Goal: Submit feedback/report problem

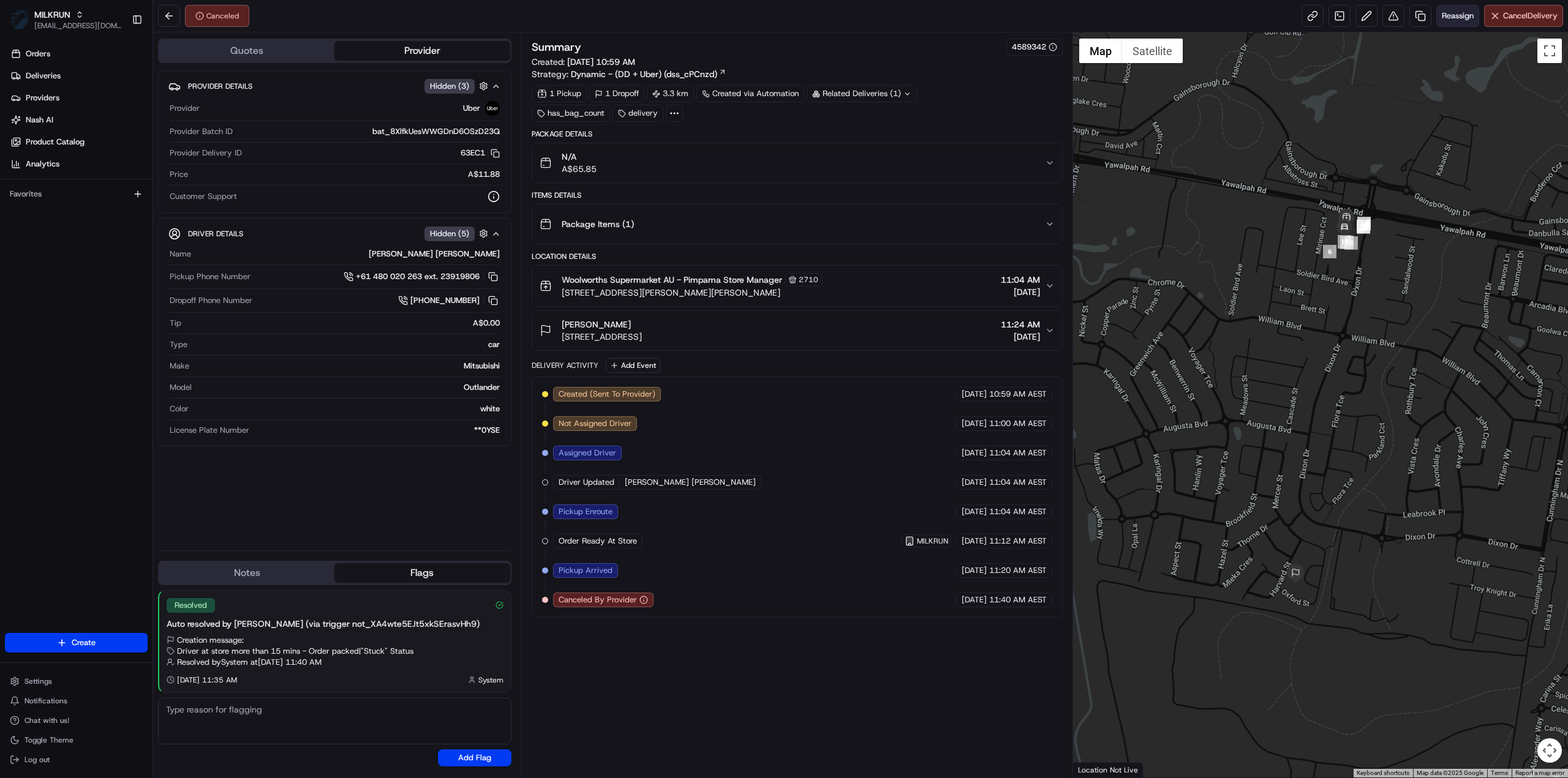
click at [1462, 11] on span "Reassign" at bounding box center [1458, 16] width 32 height 11
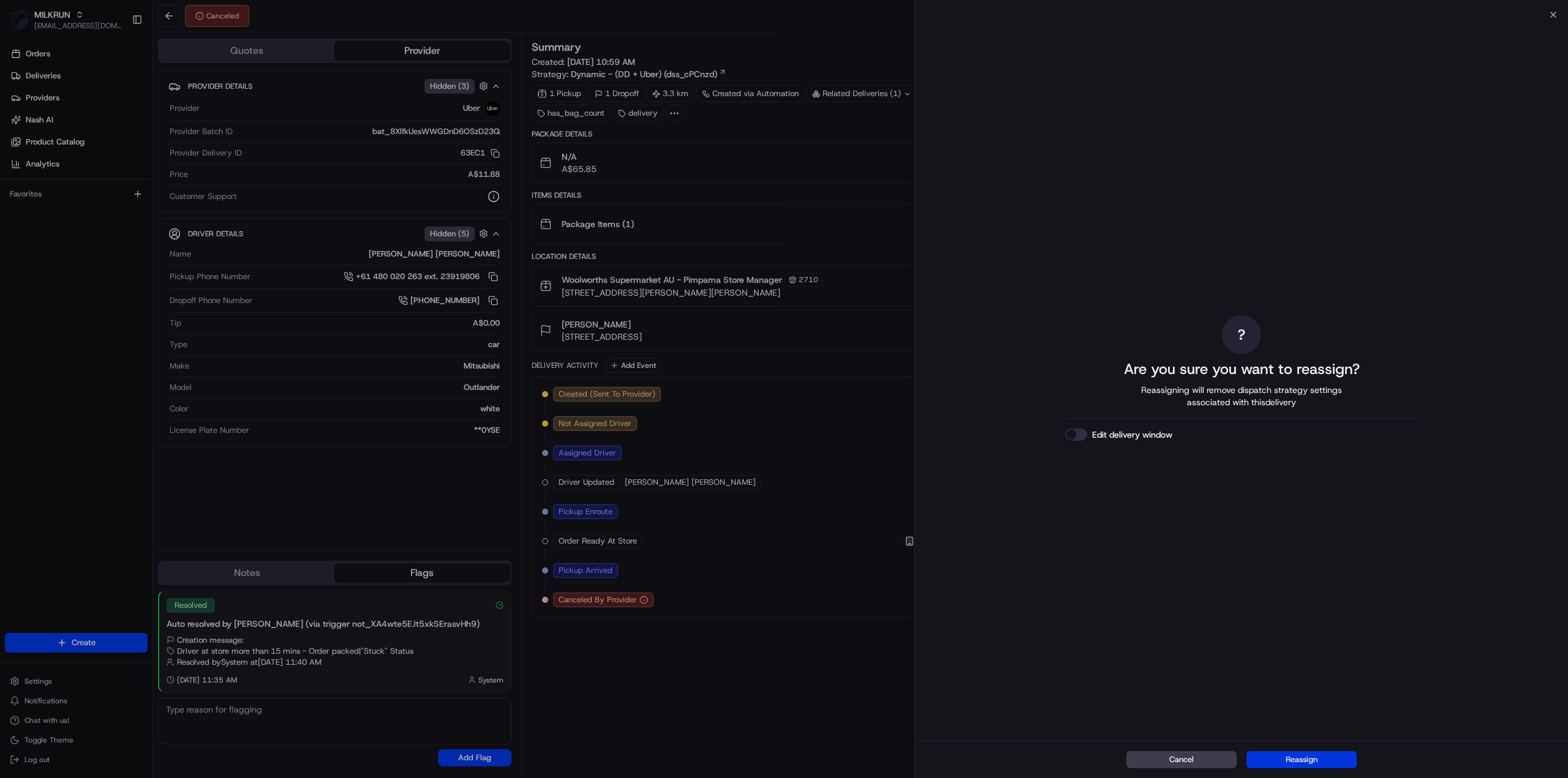
click at [1289, 759] on button "Reassign" at bounding box center [1302, 760] width 110 height 17
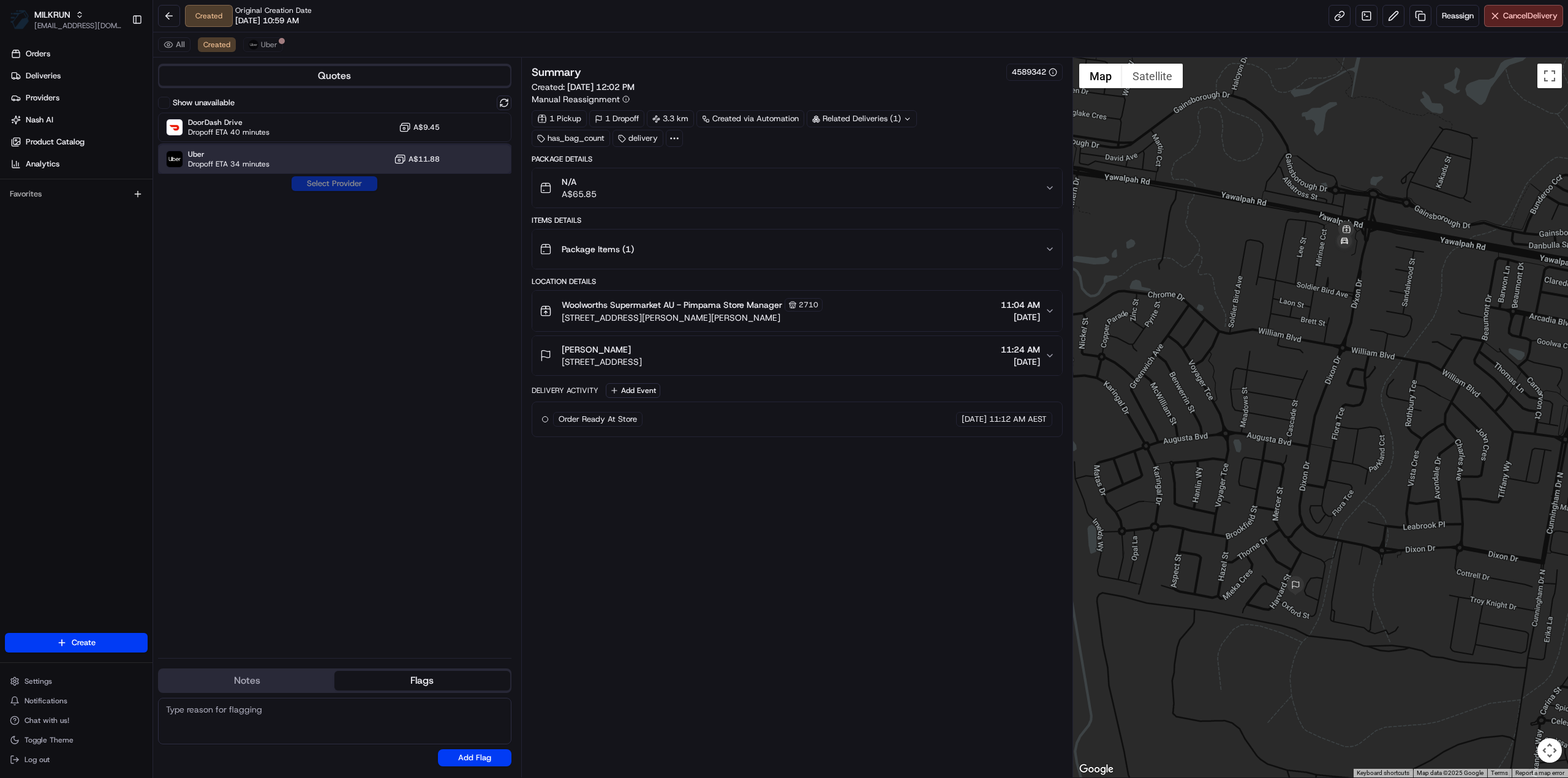
click at [250, 160] on span "Dropoff ETA 34 minutes" at bounding box center [228, 164] width 81 height 10
click at [332, 187] on button "Assign Provider" at bounding box center [334, 184] width 87 height 15
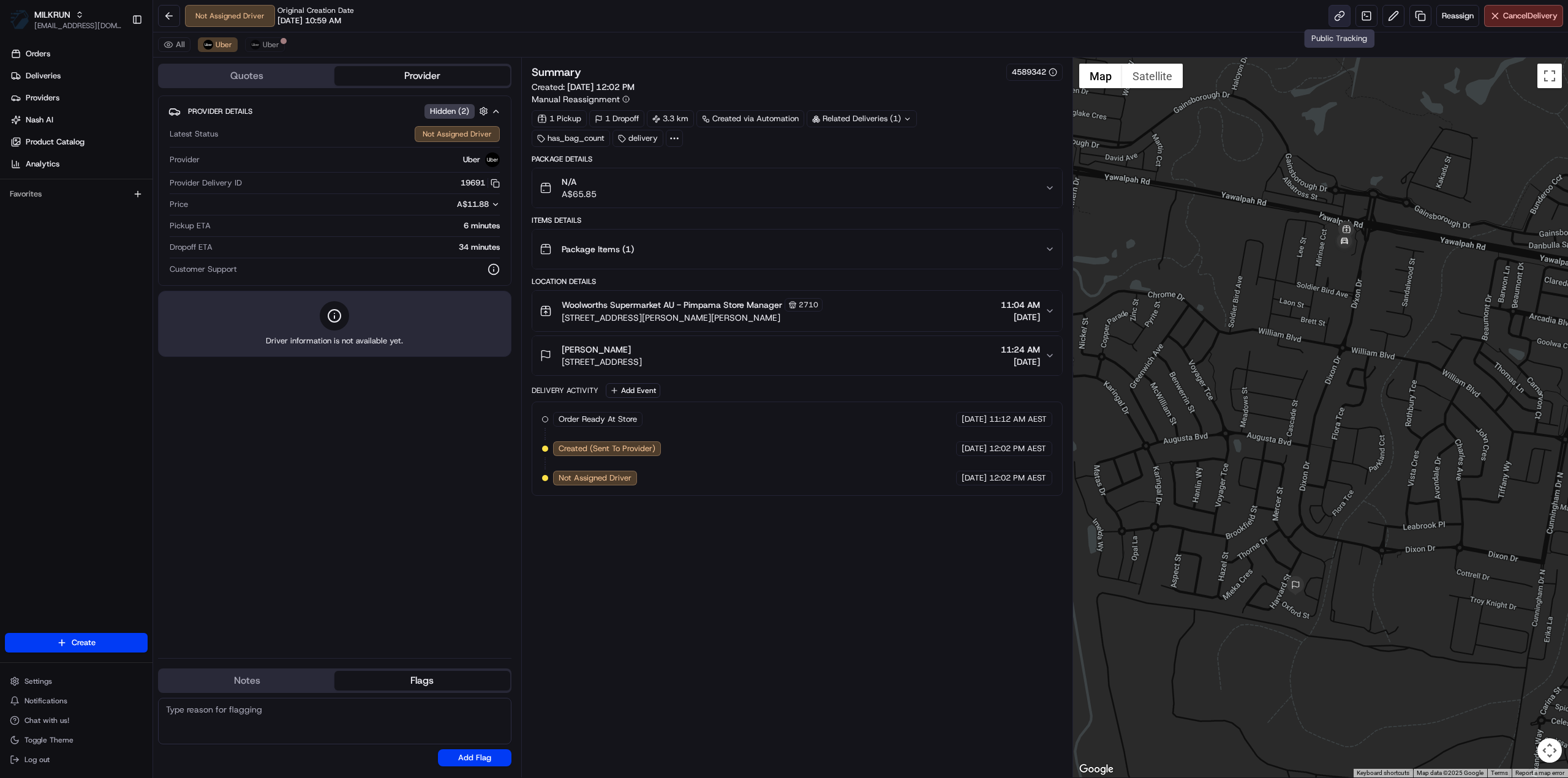
click at [1336, 17] on link at bounding box center [1340, 16] width 22 height 22
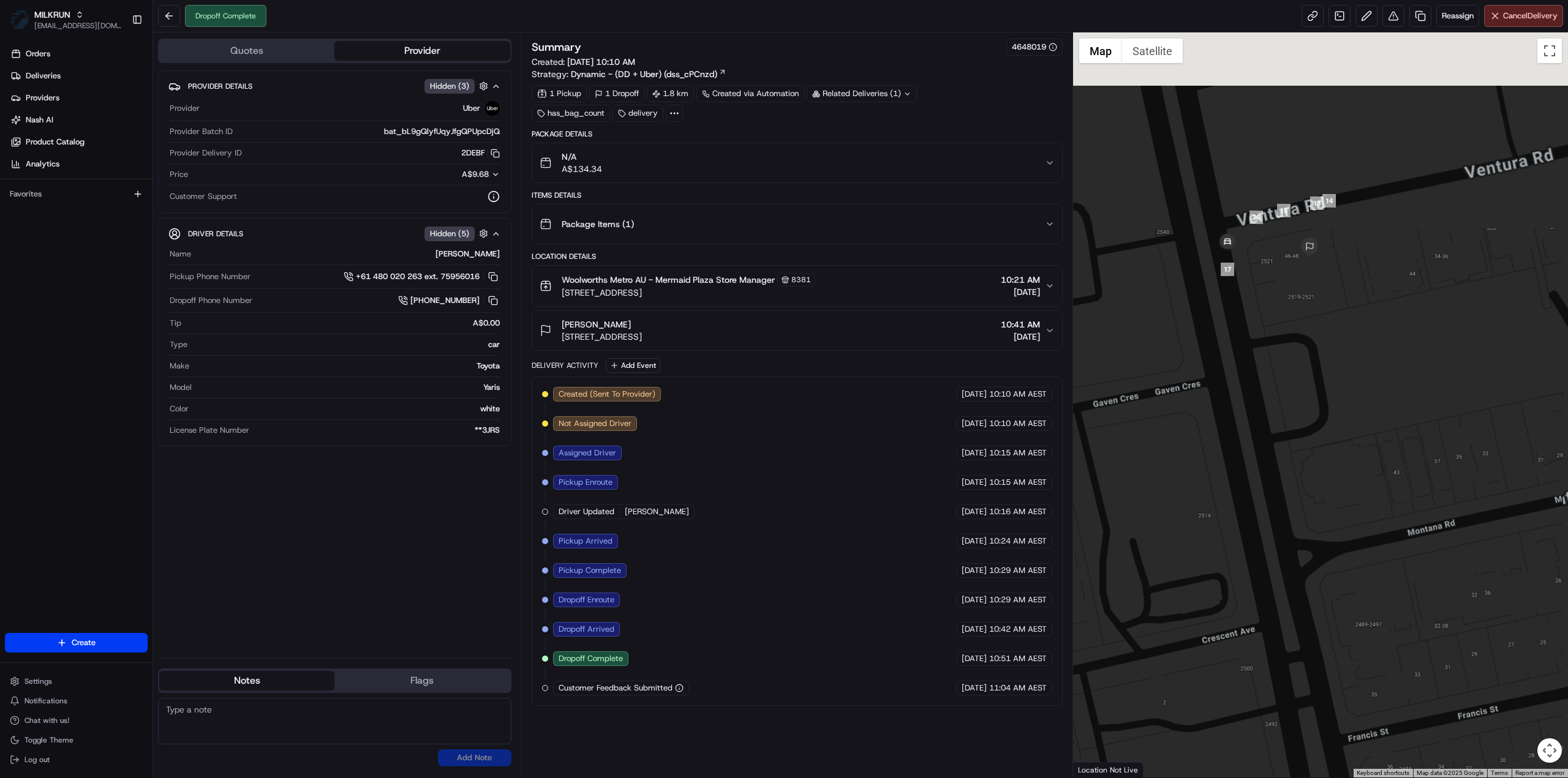
drag, startPoint x: 1287, startPoint y: 136, endPoint x: 1282, endPoint y: 321, distance: 185.1
click at [1282, 321] on div at bounding box center [1320, 405] width 495 height 746
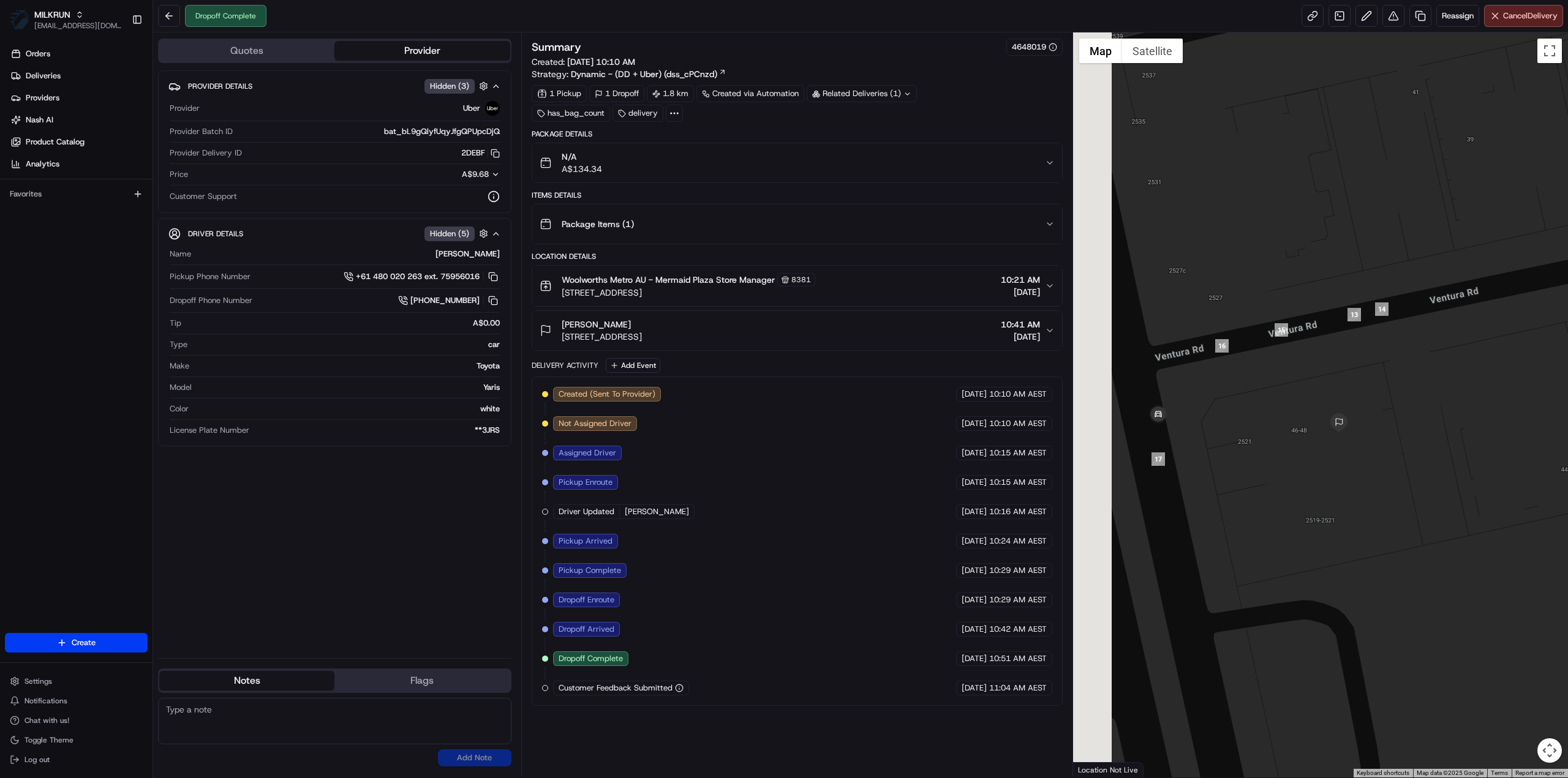
drag, startPoint x: 1191, startPoint y: 459, endPoint x: 1236, endPoint y: 470, distance: 46.3
click at [1236, 470] on div at bounding box center [1320, 405] width 495 height 746
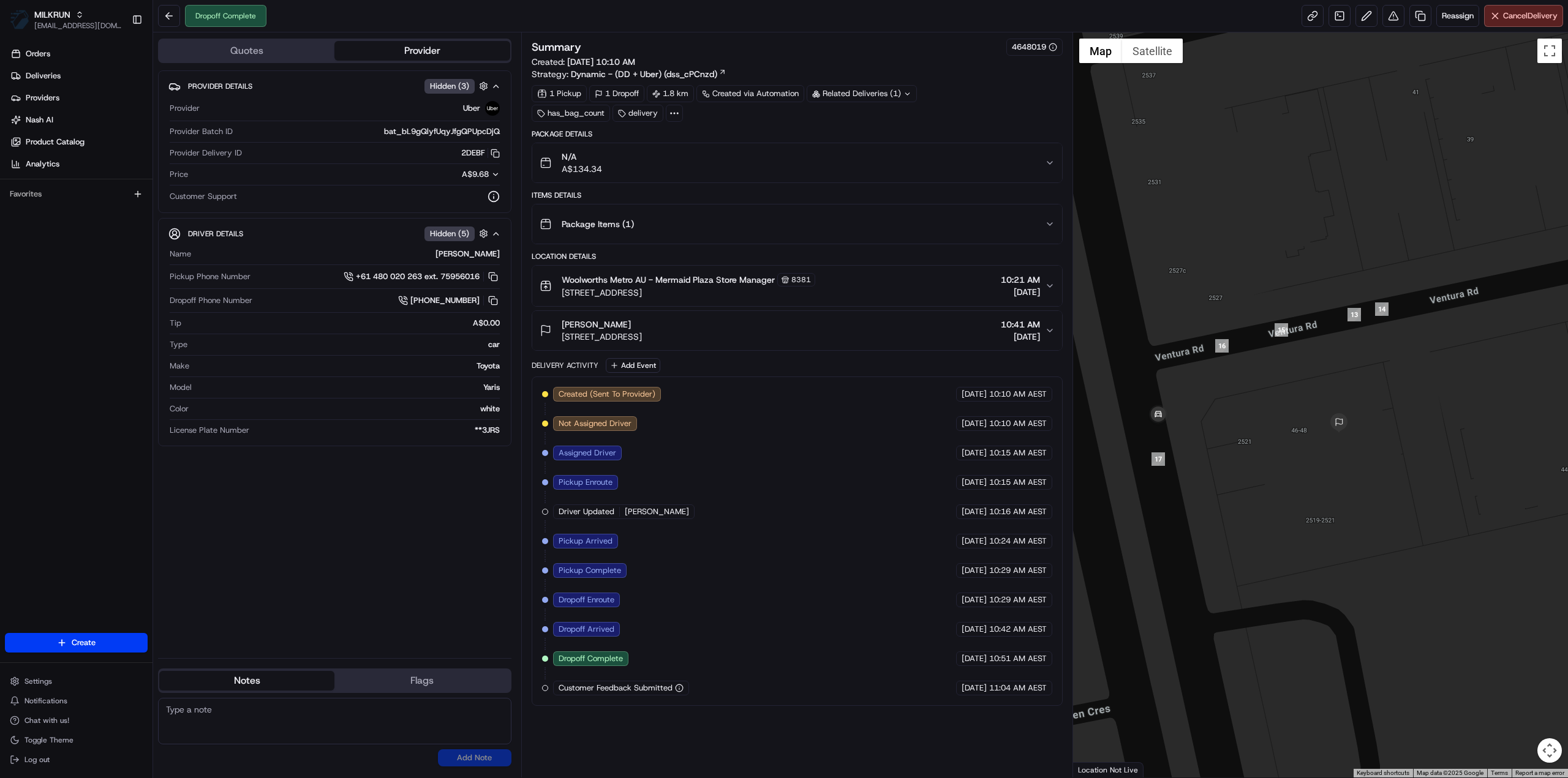
drag, startPoint x: 811, startPoint y: 334, endPoint x: 562, endPoint y: 339, distance: 249.1
click at [562, 339] on div "[PERSON_NAME] [STREET_ADDRESS] 10:41 AM [DATE]" at bounding box center [792, 331] width 505 height 25
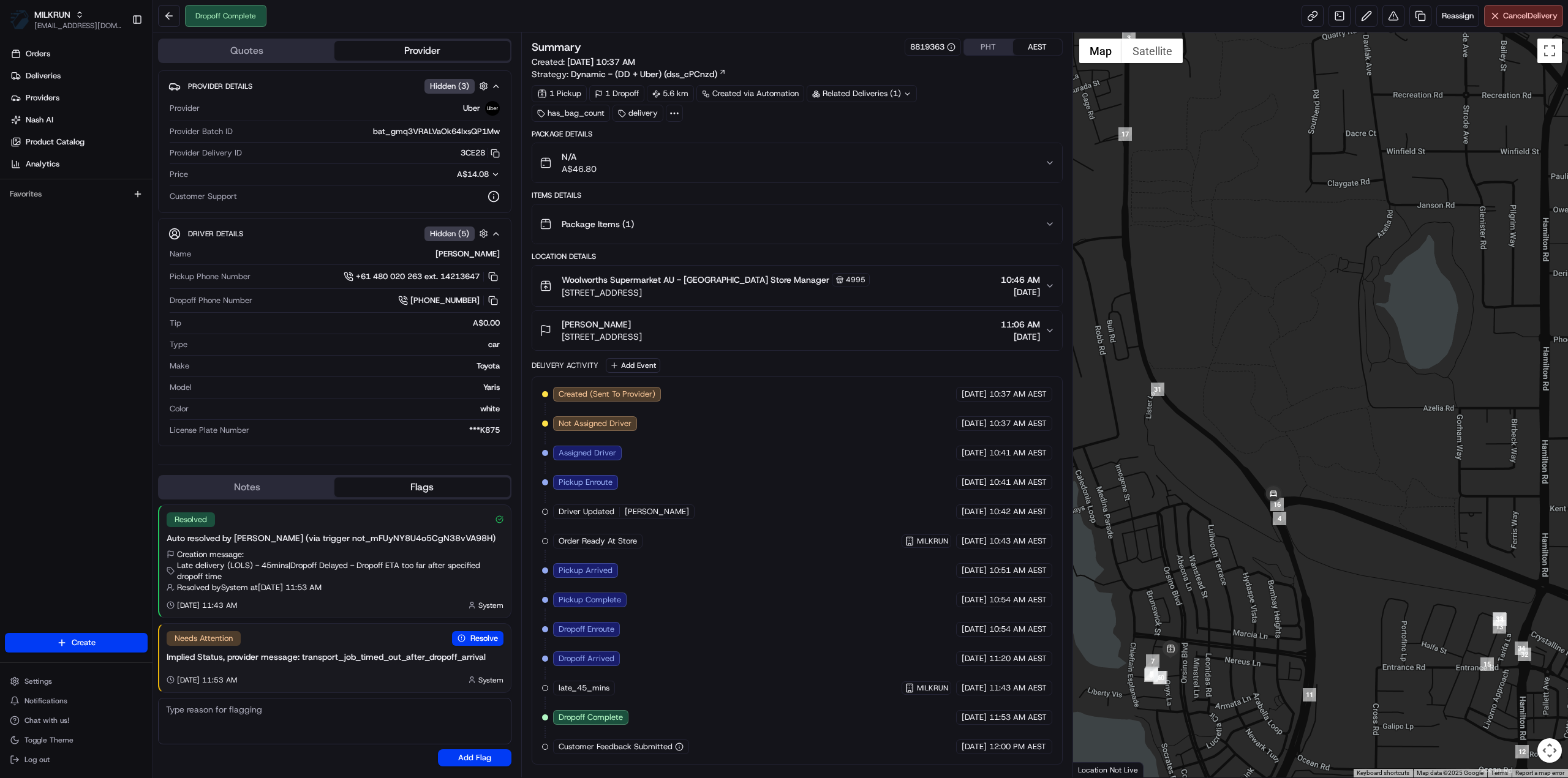
drag, startPoint x: 1208, startPoint y: 552, endPoint x: 1312, endPoint y: 553, distance: 104.0
click at [1312, 553] on div at bounding box center [1320, 405] width 495 height 746
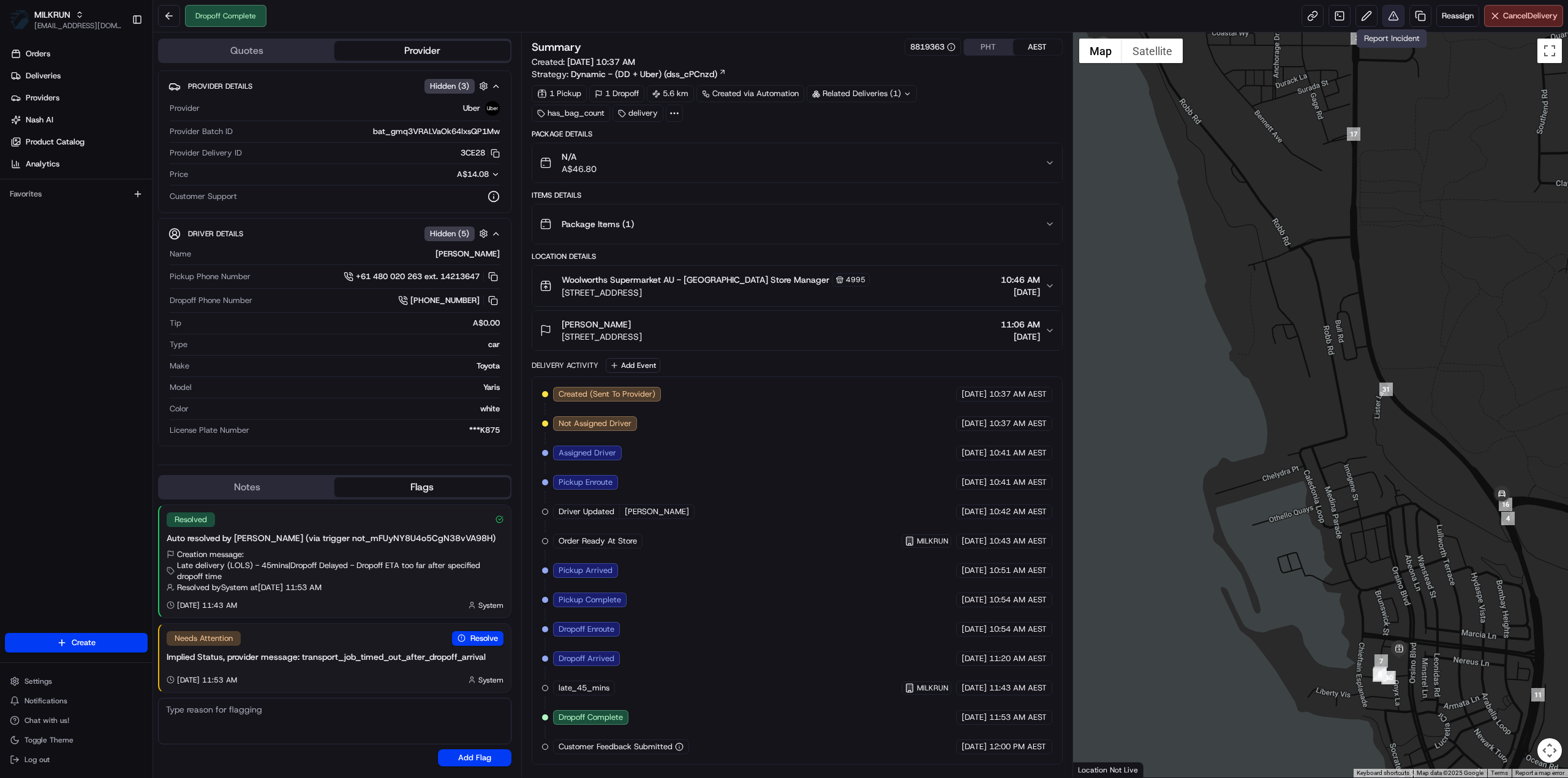
click at [1400, 17] on button at bounding box center [1393, 16] width 22 height 22
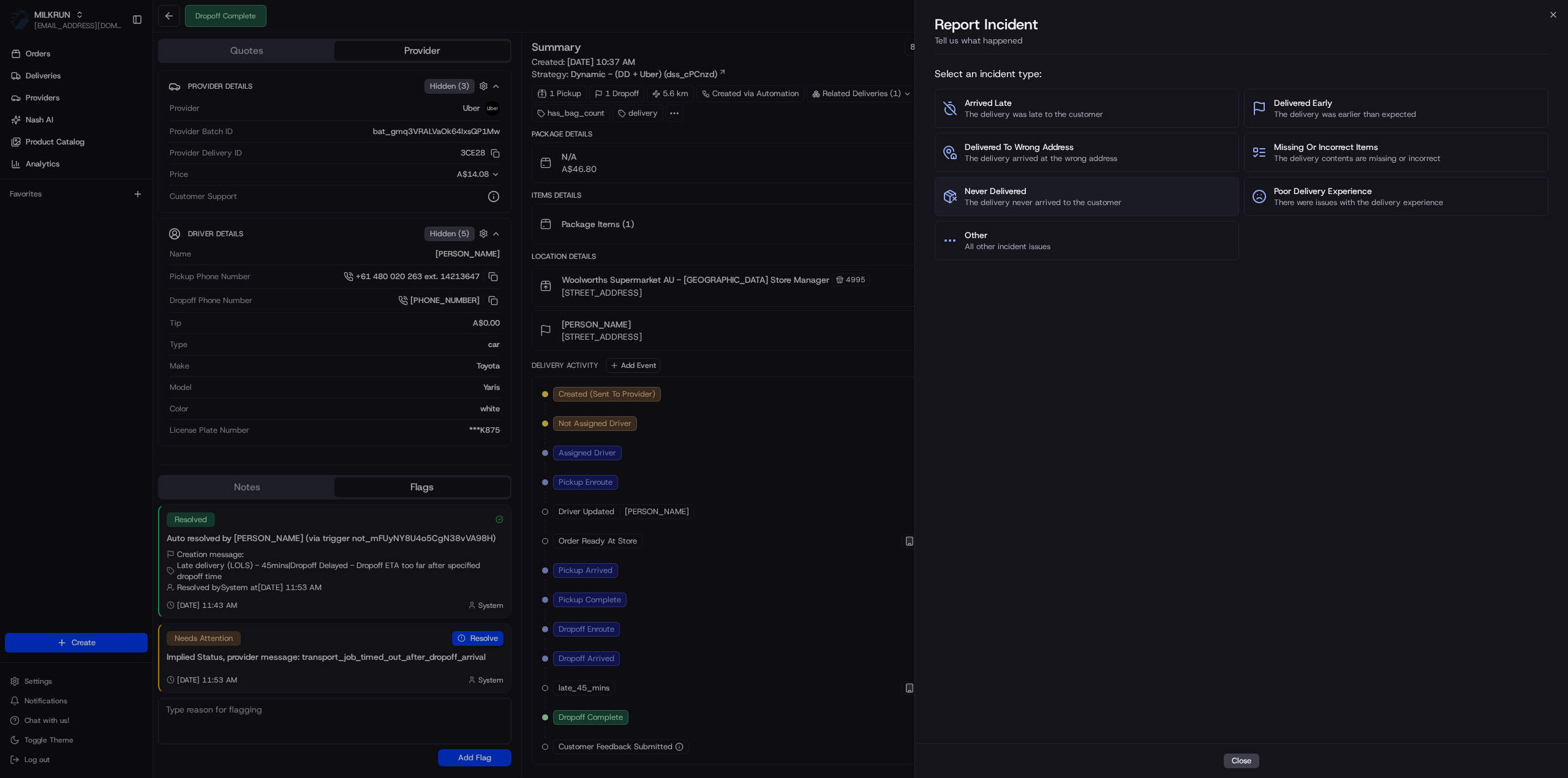
click at [1029, 202] on span "The delivery never arrived to the customer" at bounding box center [1043, 203] width 157 height 11
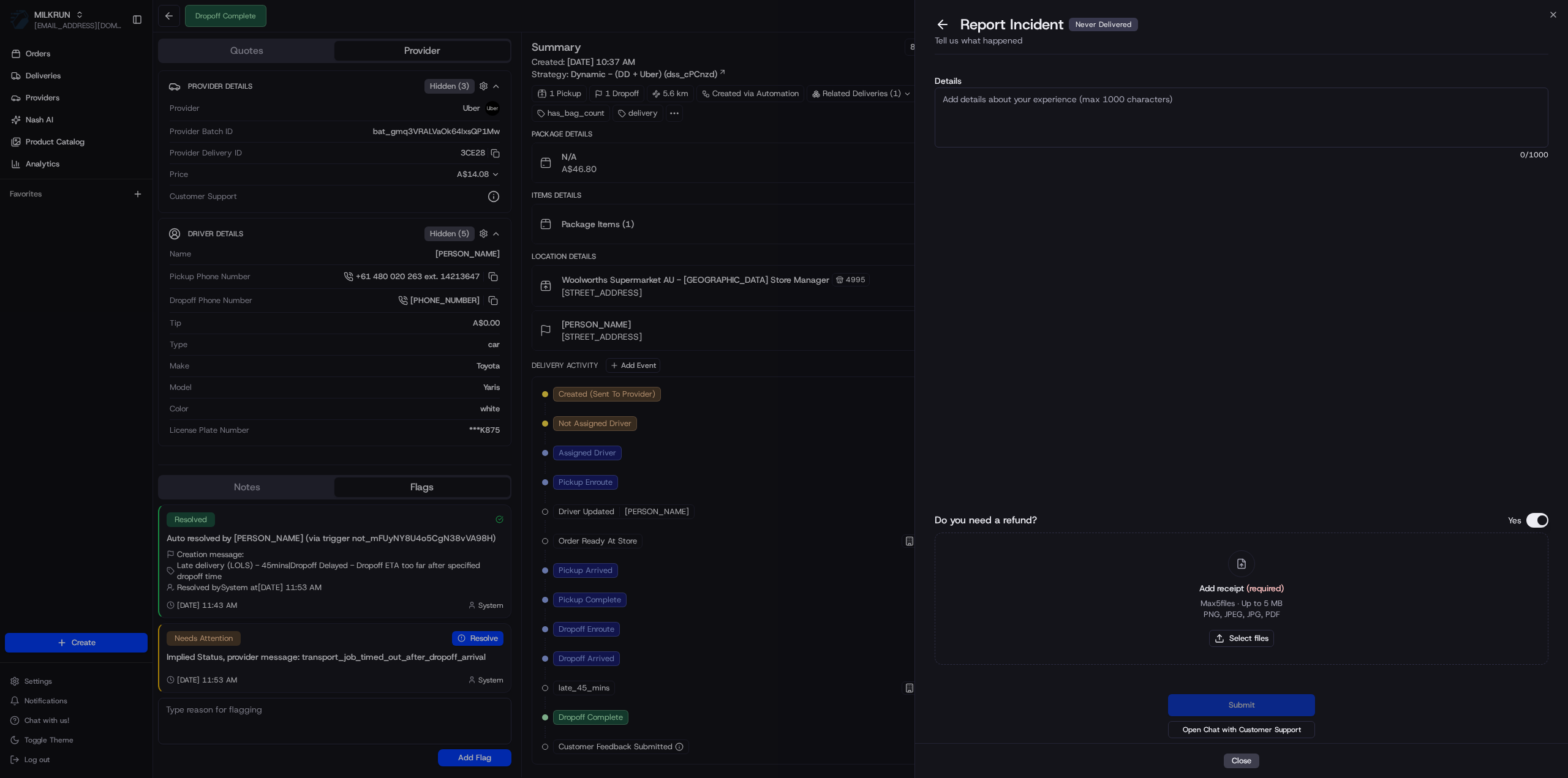
click at [982, 134] on textarea "Details" at bounding box center [1241, 117] width 614 height 60
type textarea "Customer has not received order issues with driver delivering incorrect order"
click at [1231, 642] on button "Select files" at bounding box center [1241, 638] width 65 height 17
type input "C:\fakepath\Charne - Invoice.pdf"
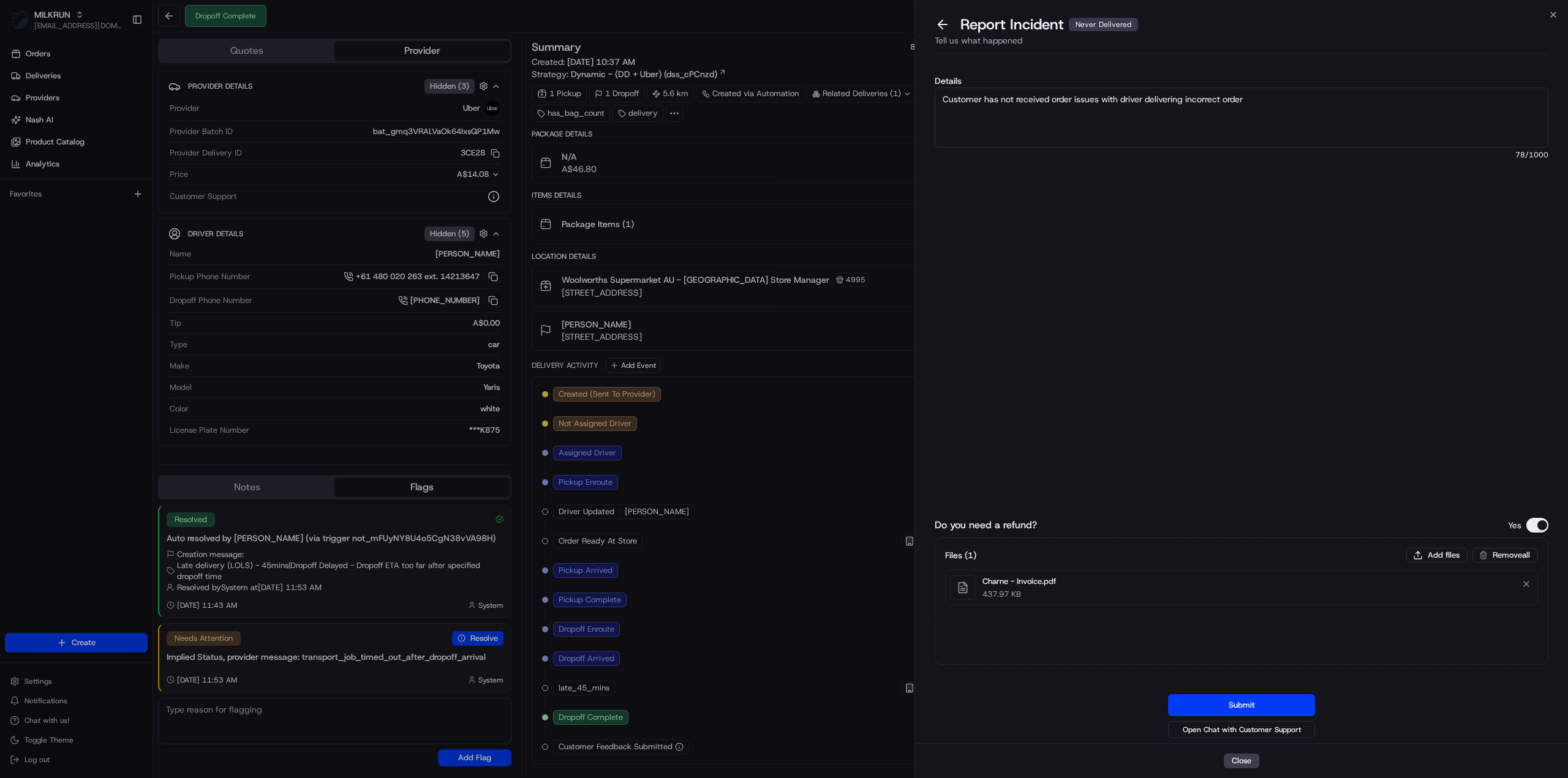
click at [1285, 699] on button "Submit" at bounding box center [1241, 705] width 147 height 22
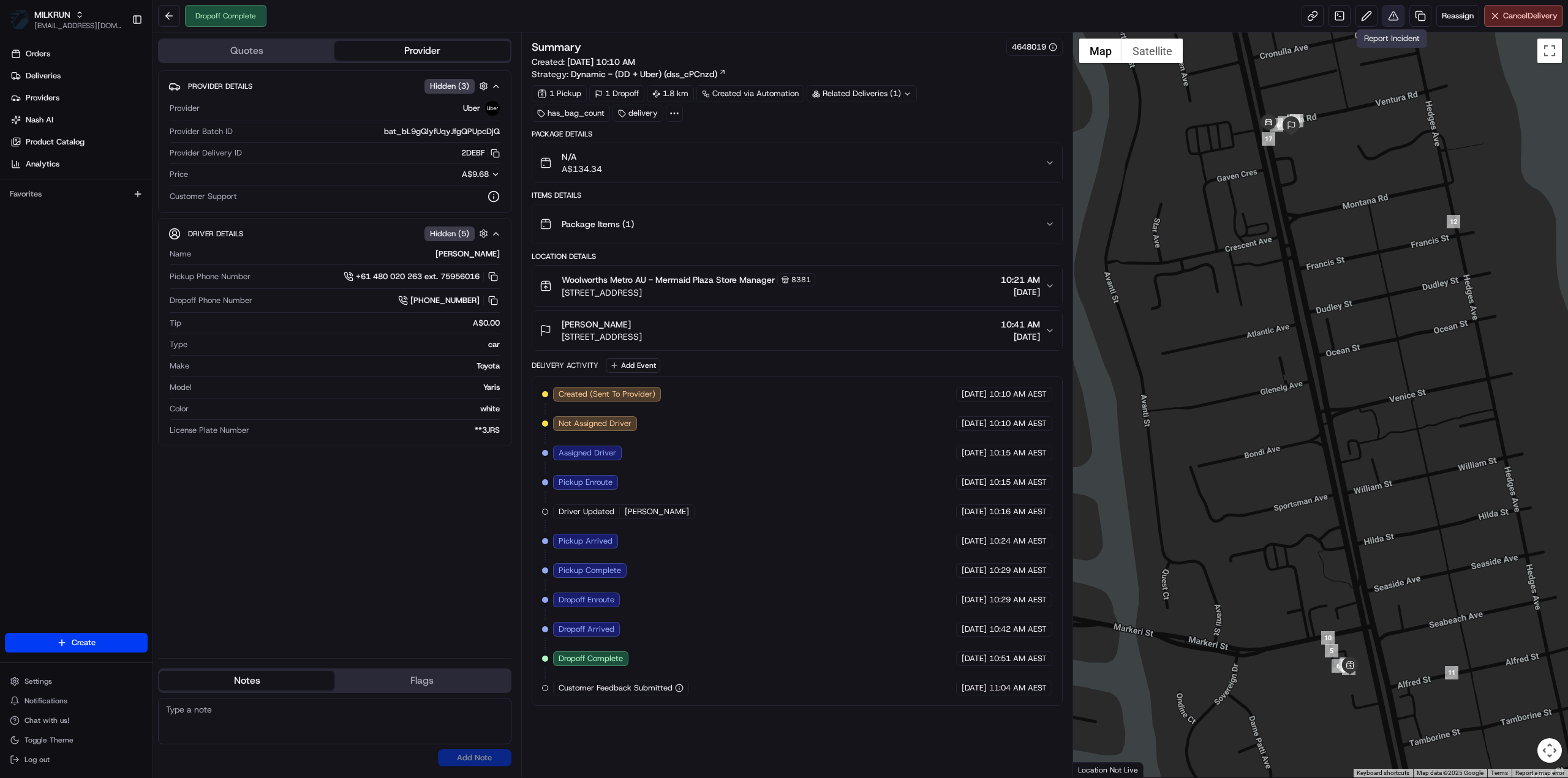
click at [1394, 19] on button at bounding box center [1393, 16] width 22 height 22
